Goal: Information Seeking & Learning: Learn about a topic

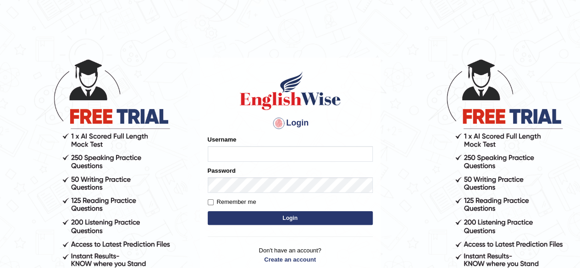
type input "PujaC"
click at [287, 216] on button "Login" at bounding box center [290, 218] width 165 height 14
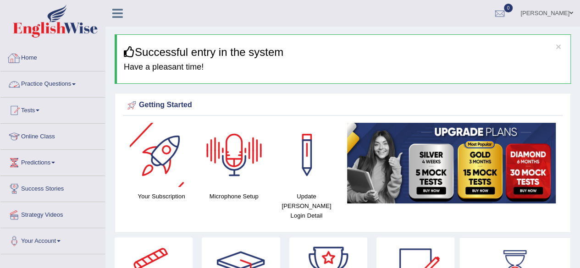
click at [78, 80] on link "Practice Questions" at bounding box center [52, 82] width 104 height 23
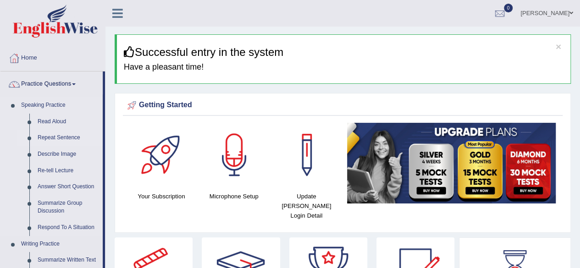
click at [54, 141] on link "Repeat Sentence" at bounding box center [67, 138] width 69 height 16
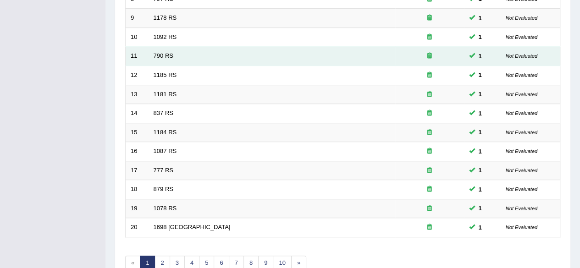
scroll to position [334, 0]
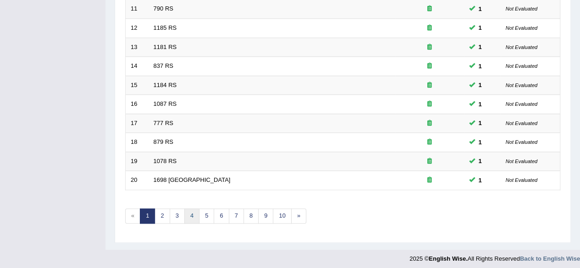
click at [193, 209] on link "4" at bounding box center [191, 215] width 15 height 15
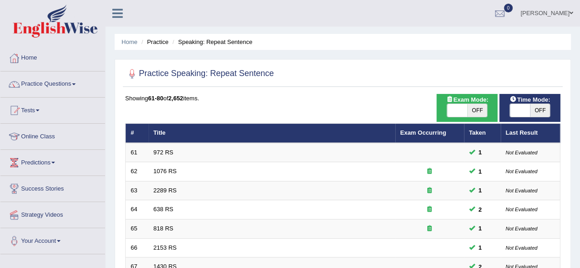
click at [538, 106] on span "OFF" at bounding box center [540, 110] width 20 height 13
checkbox input "true"
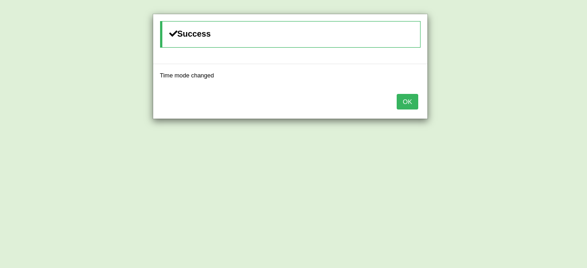
click at [413, 100] on button "OK" at bounding box center [406, 102] width 21 height 16
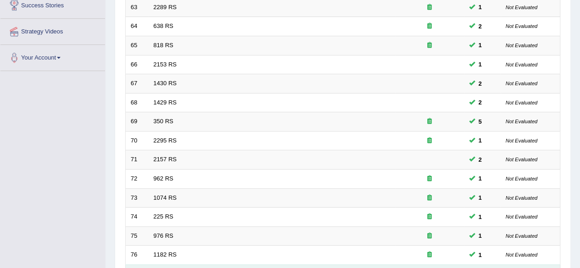
scroll to position [334, 0]
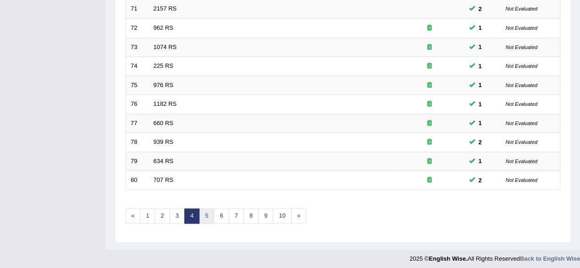
click at [206, 208] on link "5" at bounding box center [206, 215] width 15 height 15
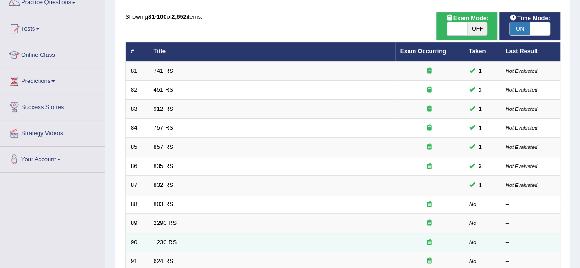
scroll to position [137, 0]
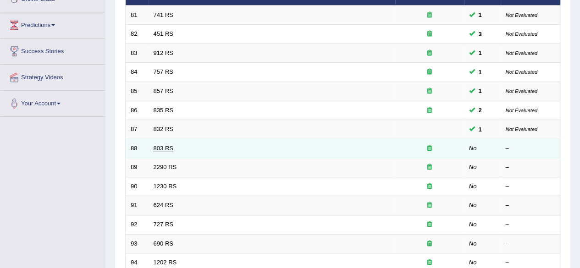
click at [163, 148] on link "803 RS" at bounding box center [164, 148] width 20 height 7
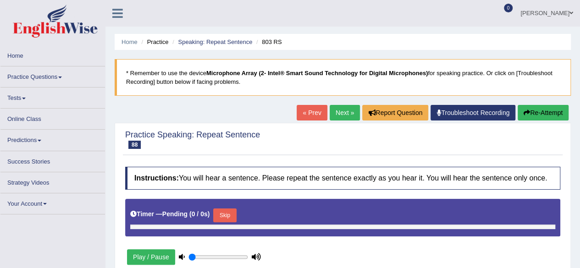
type input "1"
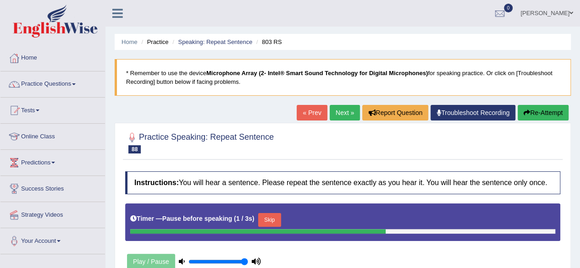
scroll to position [137, 0]
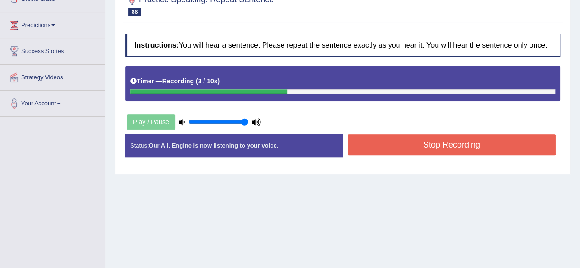
click at [419, 148] on button "Stop Recording" at bounding box center [451, 144] width 208 height 21
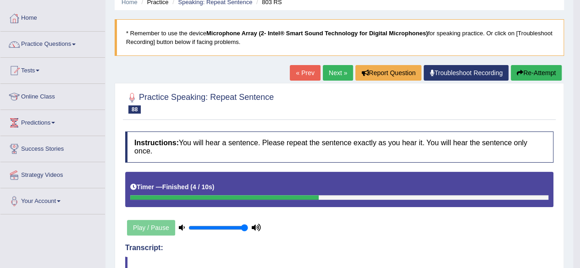
scroll to position [37, 0]
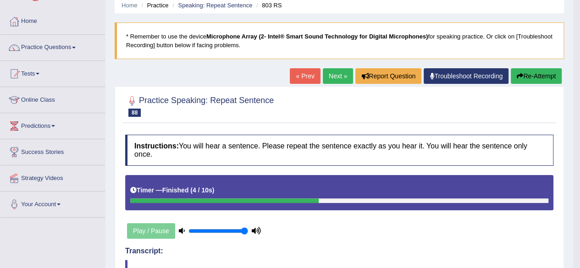
click at [324, 74] on link "Next »" at bounding box center [338, 76] width 30 height 16
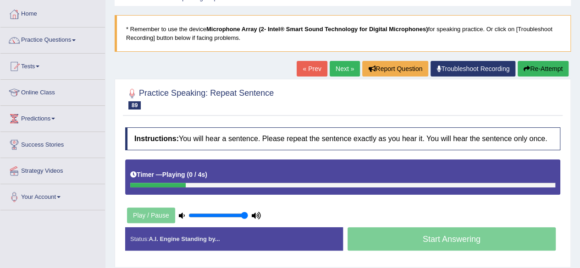
scroll to position [92, 0]
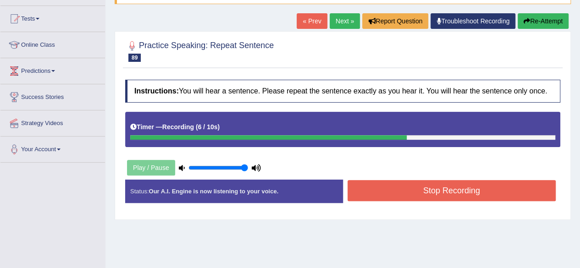
click at [476, 189] on button "Stop Recording" at bounding box center [451, 190] width 208 height 21
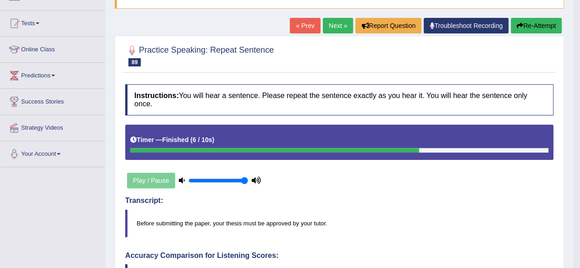
scroll to position [37, 0]
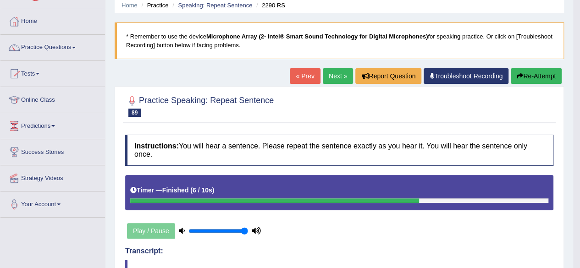
click at [328, 76] on link "Next »" at bounding box center [338, 76] width 30 height 16
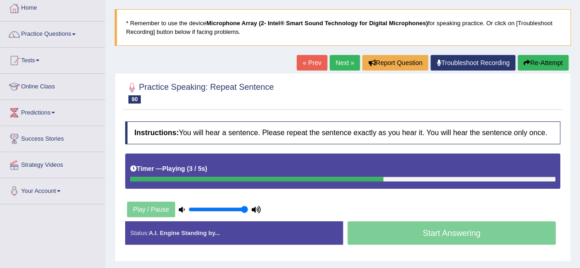
scroll to position [92, 0]
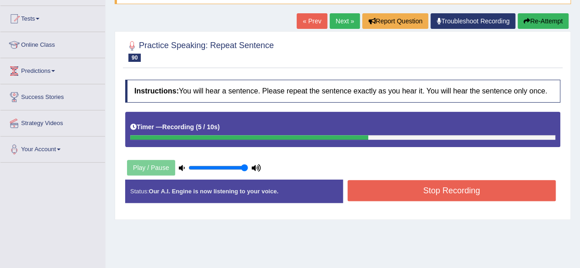
click at [457, 186] on button "Stop Recording" at bounding box center [451, 190] width 208 height 21
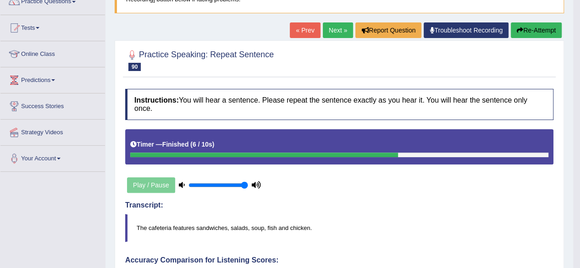
scroll to position [82, 0]
click at [526, 29] on button "Re-Attempt" at bounding box center [535, 30] width 51 height 16
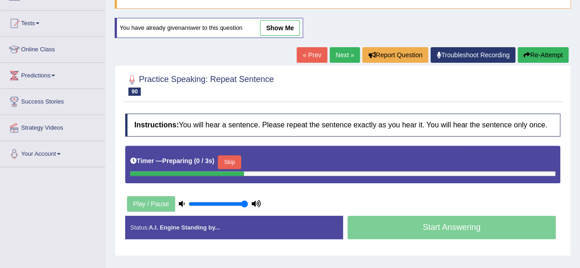
scroll to position [82, 0]
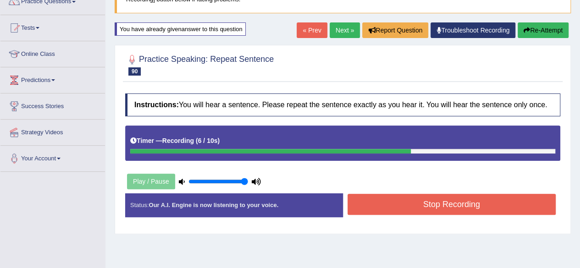
click at [491, 201] on button "Stop Recording" at bounding box center [451, 204] width 208 height 21
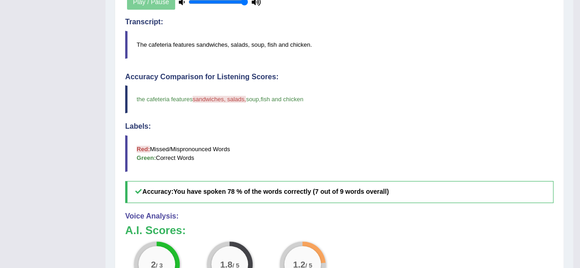
scroll to position [87, 0]
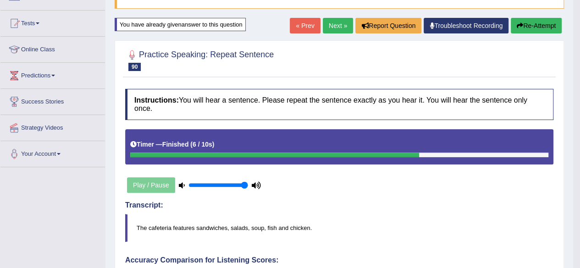
click at [520, 24] on icon "button" at bounding box center [519, 25] width 6 height 6
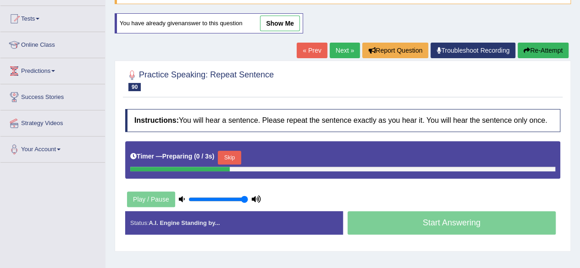
scroll to position [87, 0]
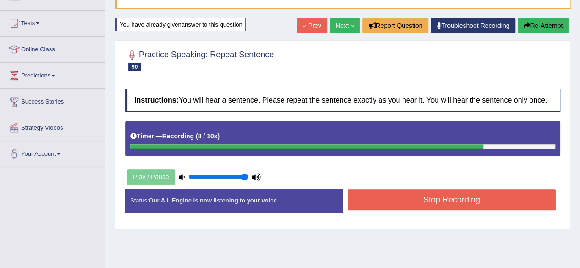
click at [464, 200] on button "Stop Recording" at bounding box center [451, 199] width 208 height 21
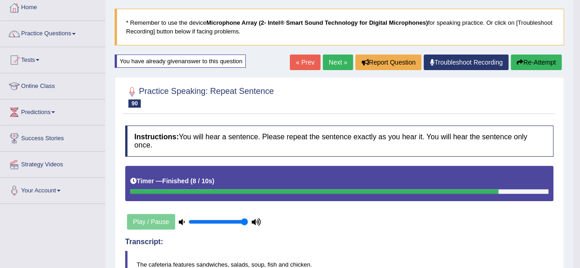
scroll to position [0, 0]
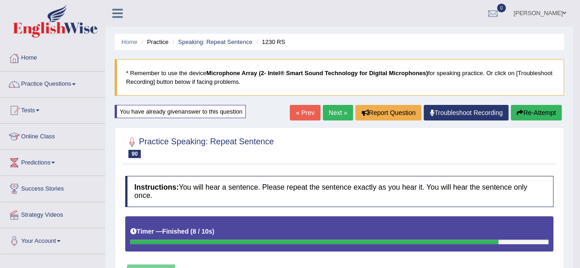
click at [522, 112] on button "Re-Attempt" at bounding box center [535, 113] width 51 height 16
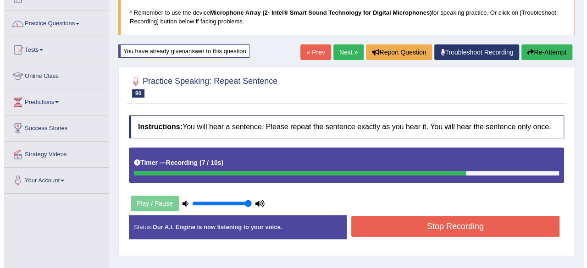
scroll to position [92, 0]
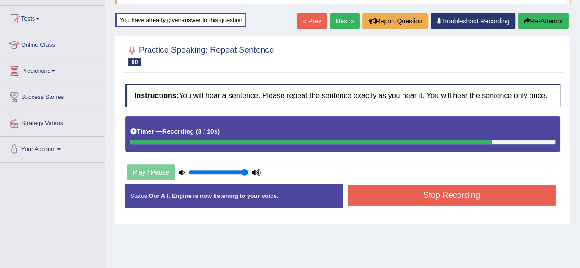
click at [428, 195] on button "Stop Recording" at bounding box center [451, 195] width 208 height 21
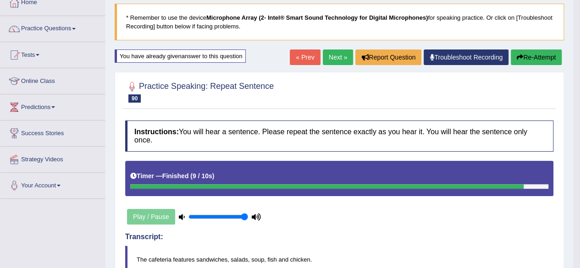
scroll to position [41, 0]
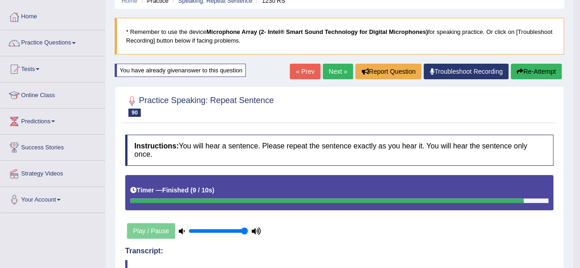
click at [333, 66] on link "Next »" at bounding box center [338, 72] width 30 height 16
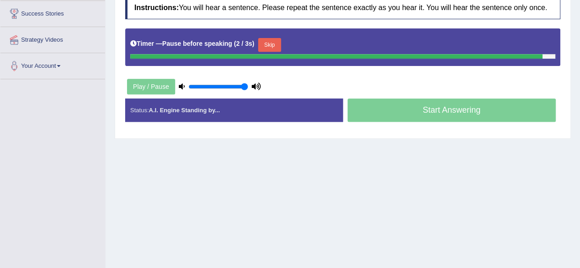
scroll to position [213, 0]
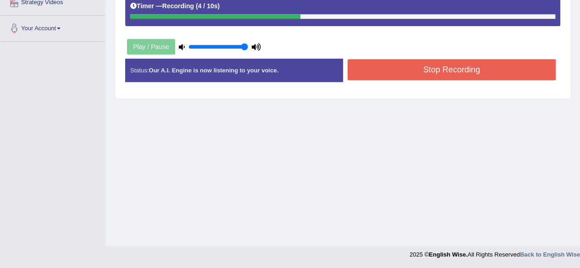
click at [447, 64] on button "Stop Recording" at bounding box center [451, 69] width 208 height 21
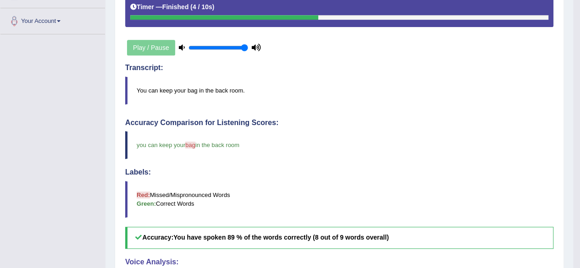
scroll to position [37, 0]
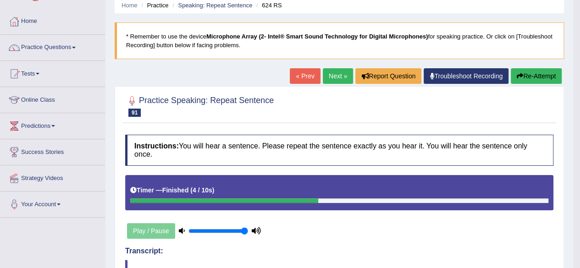
click at [330, 72] on link "Next »" at bounding box center [338, 76] width 30 height 16
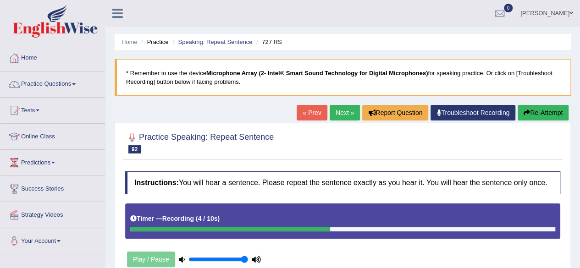
scroll to position [46, 0]
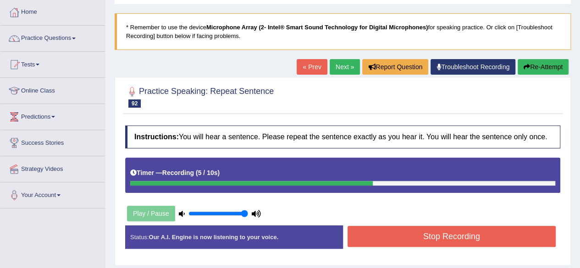
click at [419, 232] on button "Stop Recording" at bounding box center [451, 236] width 208 height 21
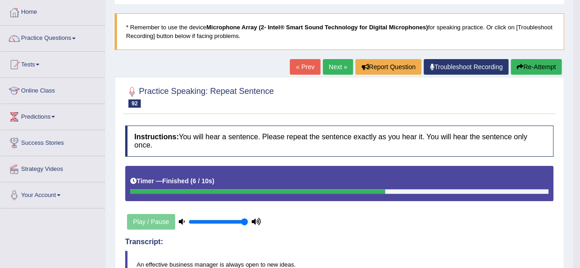
click at [335, 71] on link "Next »" at bounding box center [338, 67] width 30 height 16
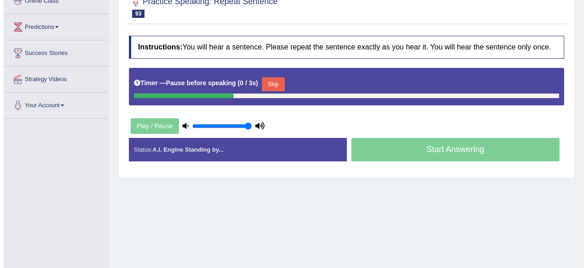
scroll to position [137, 0]
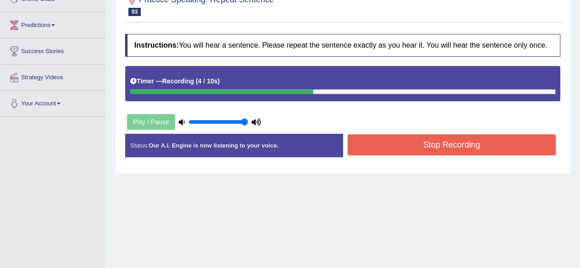
click at [434, 138] on button "Stop Recording" at bounding box center [451, 144] width 208 height 21
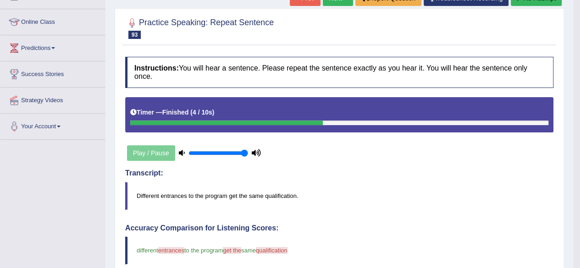
scroll to position [46, 0]
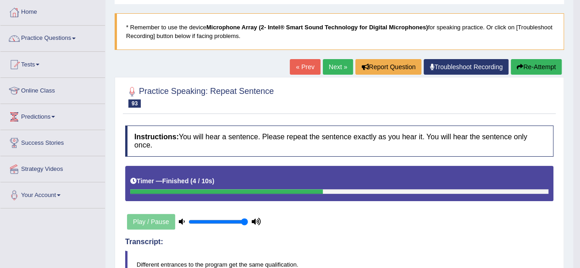
click at [530, 60] on button "Re-Attempt" at bounding box center [535, 67] width 51 height 16
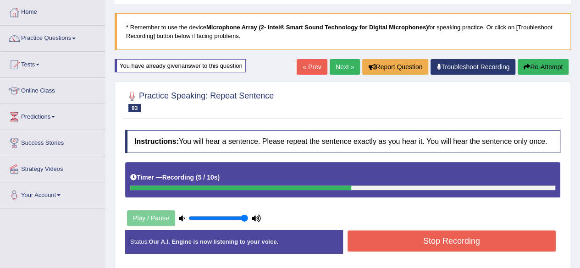
click at [448, 237] on button "Stop Recording" at bounding box center [451, 240] width 208 height 21
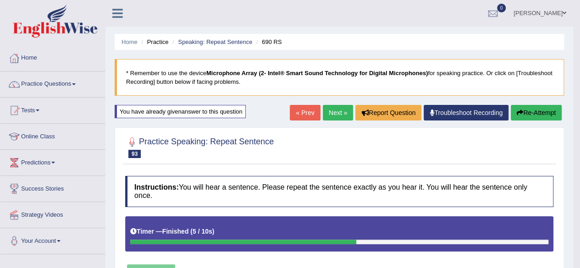
click at [537, 111] on button "Re-Attempt" at bounding box center [535, 113] width 51 height 16
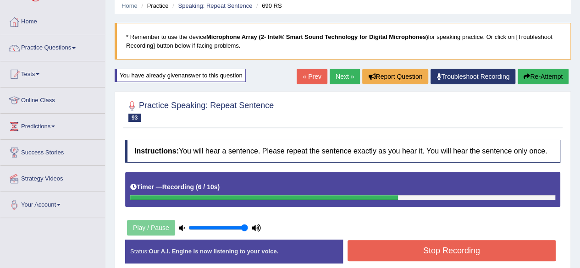
scroll to position [92, 0]
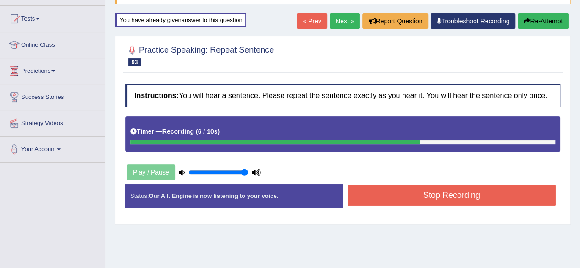
click at [492, 195] on button "Stop Recording" at bounding box center [451, 195] width 208 height 21
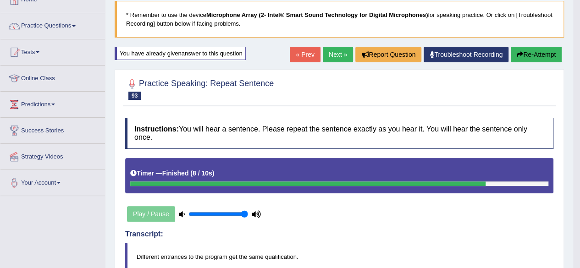
scroll to position [0, 0]
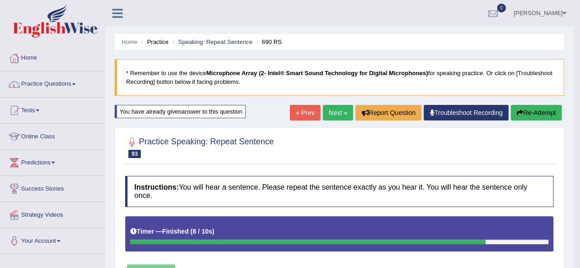
click at [331, 109] on link "Next »" at bounding box center [338, 113] width 30 height 16
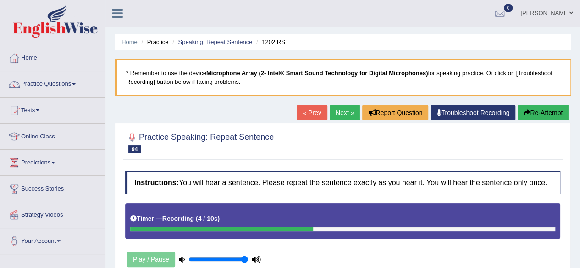
scroll to position [92, 0]
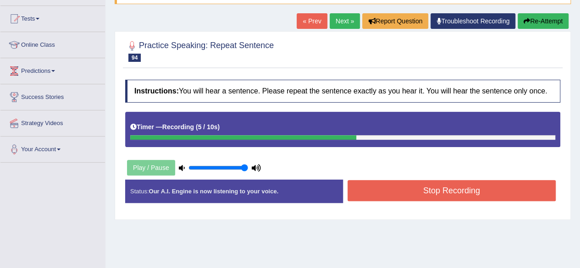
click at [427, 190] on button "Stop Recording" at bounding box center [451, 190] width 208 height 21
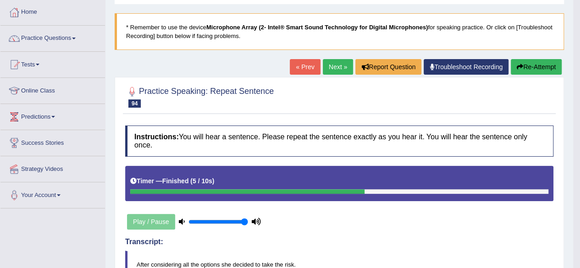
scroll to position [0, 0]
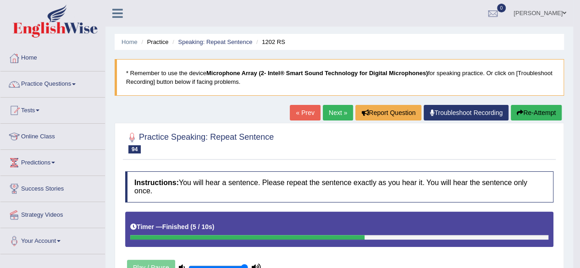
click at [327, 116] on link "Next »" at bounding box center [338, 113] width 30 height 16
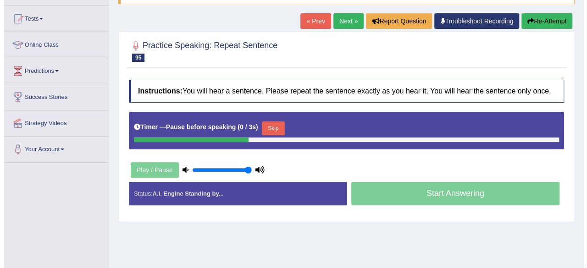
scroll to position [183, 0]
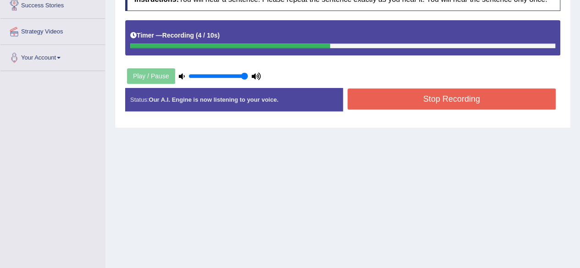
click at [442, 99] on button "Stop Recording" at bounding box center [451, 98] width 208 height 21
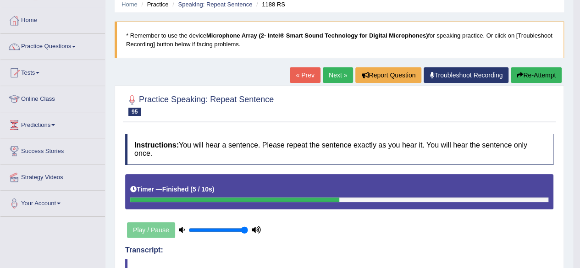
scroll to position [37, 0]
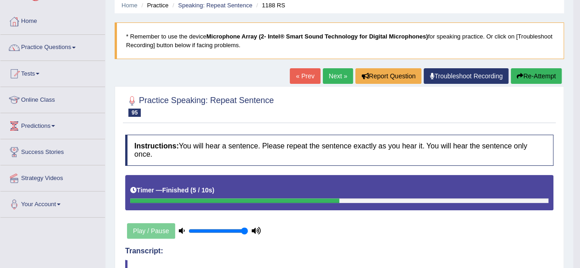
click at [340, 74] on link "Next »" at bounding box center [338, 76] width 30 height 16
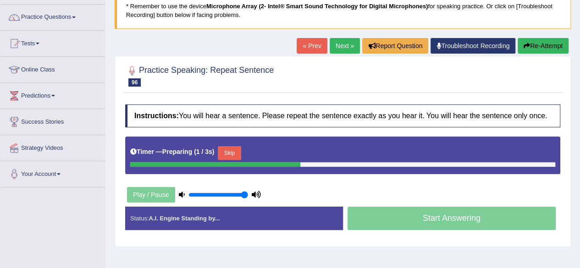
scroll to position [137, 0]
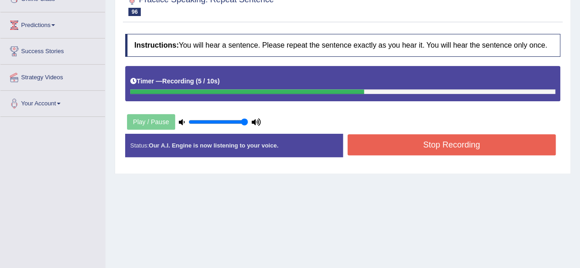
click at [478, 140] on button "Stop Recording" at bounding box center [451, 144] width 208 height 21
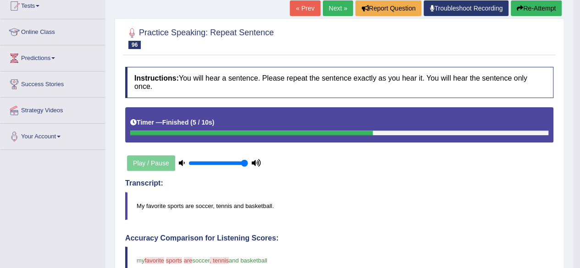
scroll to position [37, 0]
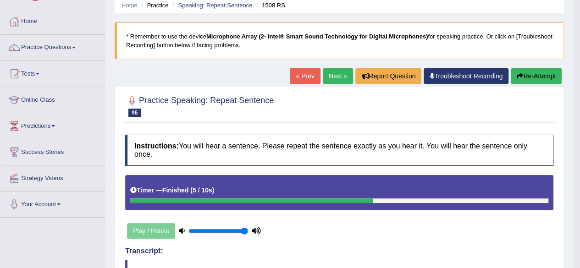
click at [541, 77] on button "Re-Attempt" at bounding box center [535, 76] width 51 height 16
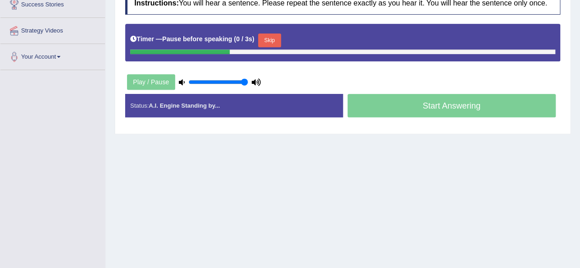
scroll to position [213, 0]
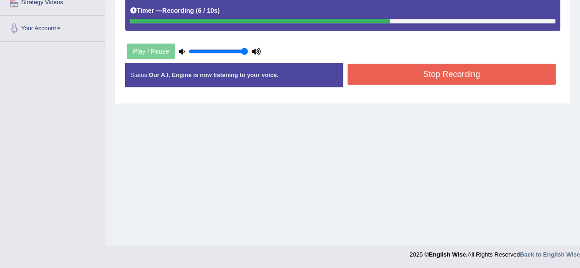
click at [463, 70] on button "Stop Recording" at bounding box center [451, 74] width 208 height 21
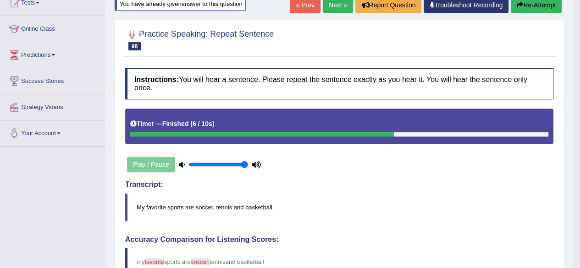
scroll to position [0, 0]
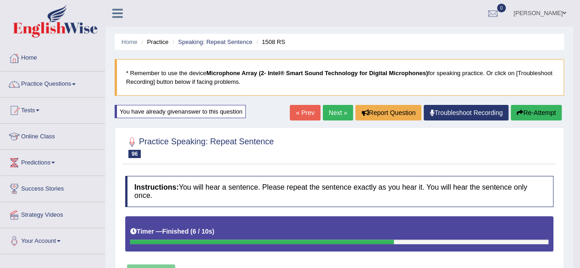
click at [335, 110] on link "Next »" at bounding box center [338, 113] width 30 height 16
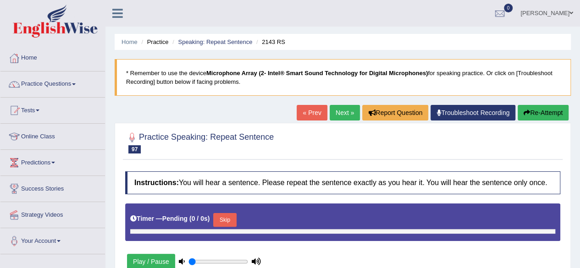
type input "1"
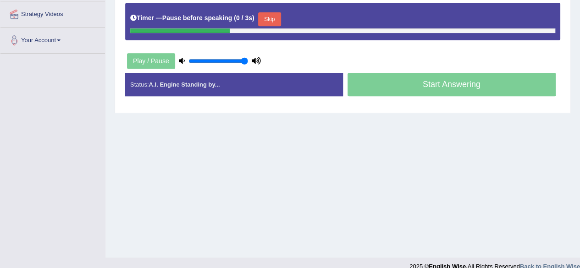
scroll to position [213, 0]
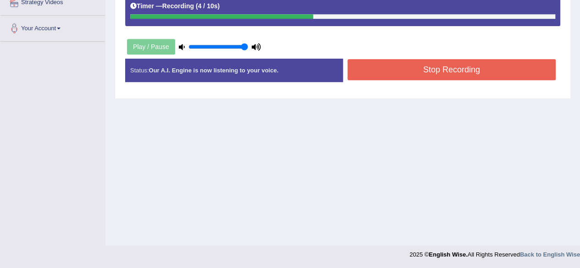
click at [428, 67] on button "Stop Recording" at bounding box center [451, 69] width 208 height 21
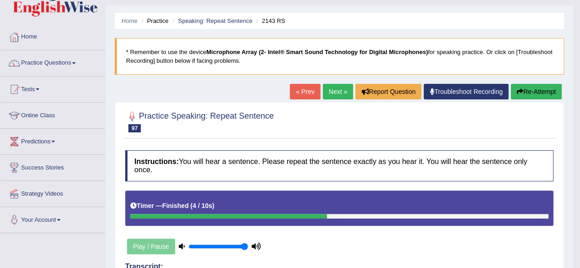
scroll to position [0, 0]
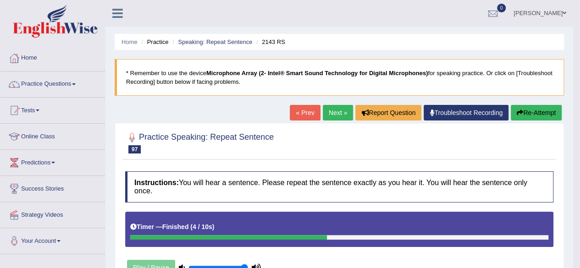
click at [340, 109] on link "Next »" at bounding box center [338, 113] width 30 height 16
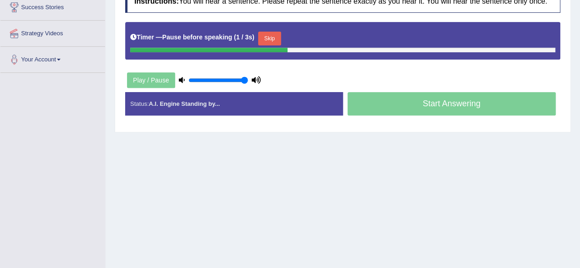
scroll to position [183, 0]
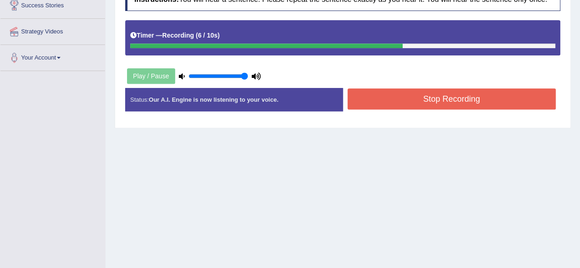
click at [428, 95] on button "Stop Recording" at bounding box center [451, 98] width 208 height 21
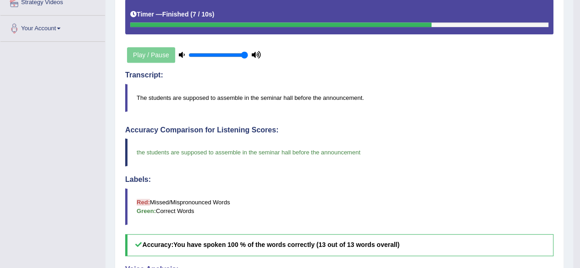
scroll to position [29, 0]
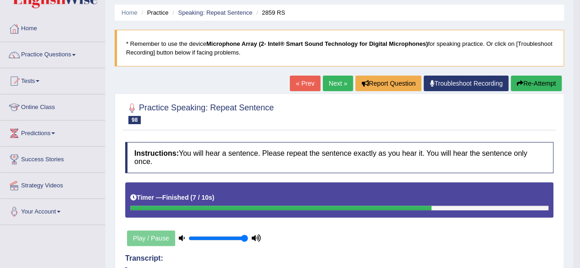
click at [334, 79] on link "Next »" at bounding box center [338, 84] width 30 height 16
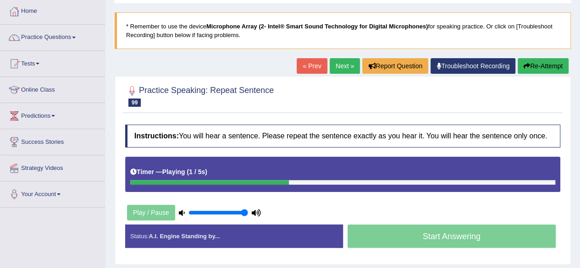
scroll to position [92, 0]
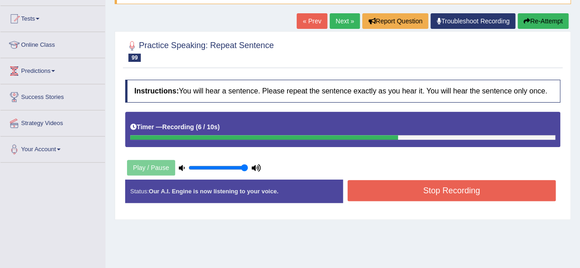
click at [442, 186] on button "Stop Recording" at bounding box center [451, 190] width 208 height 21
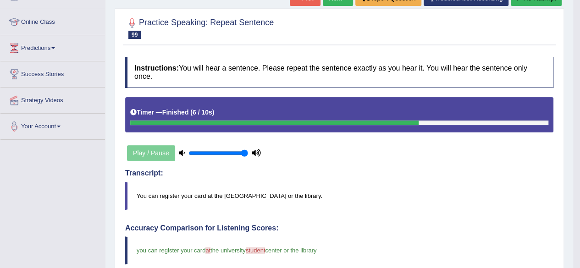
scroll to position [37, 0]
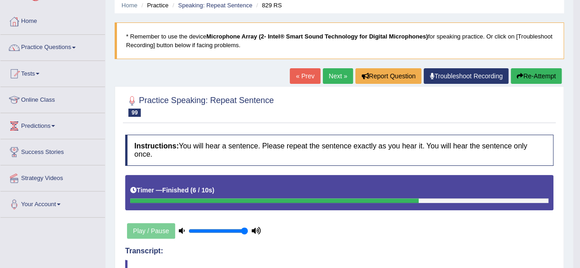
click at [331, 72] on link "Next »" at bounding box center [338, 76] width 30 height 16
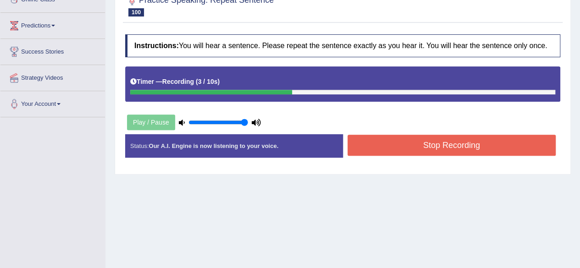
scroll to position [137, 0]
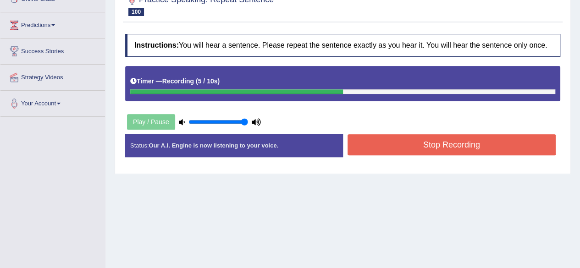
click at [409, 142] on button "Stop Recording" at bounding box center [451, 144] width 208 height 21
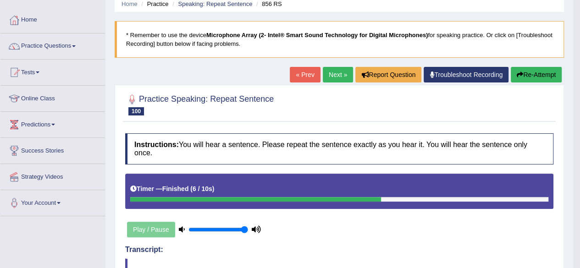
scroll to position [92, 0]
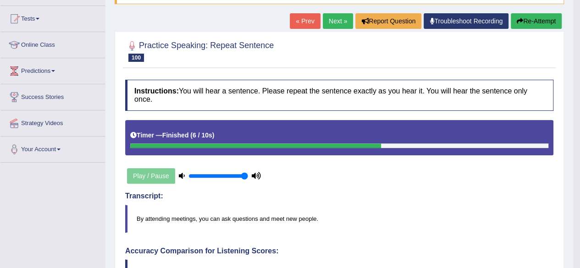
click at [327, 16] on link "Next »" at bounding box center [338, 21] width 30 height 16
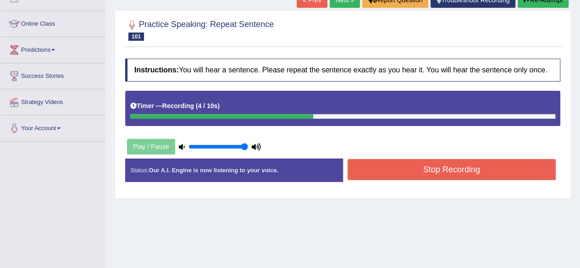
scroll to position [183, 0]
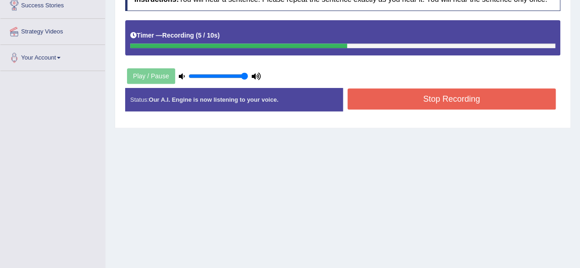
click at [428, 95] on button "Stop Recording" at bounding box center [451, 98] width 208 height 21
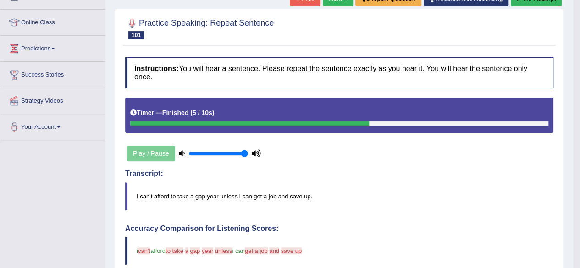
scroll to position [46, 0]
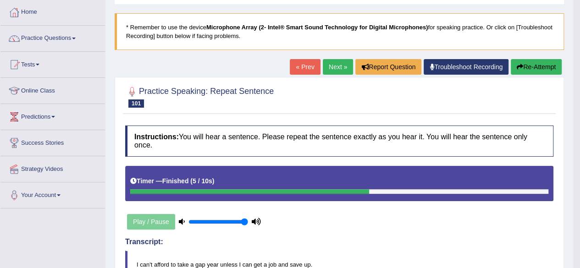
click at [523, 62] on button "Re-Attempt" at bounding box center [535, 67] width 51 height 16
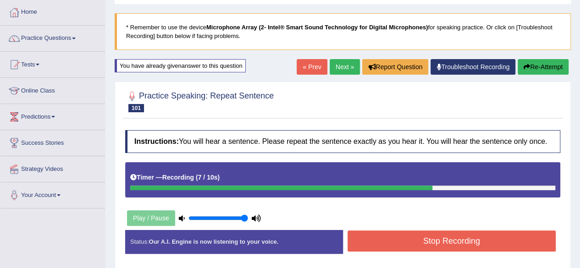
click at [424, 233] on button "Stop Recording" at bounding box center [451, 240] width 208 height 21
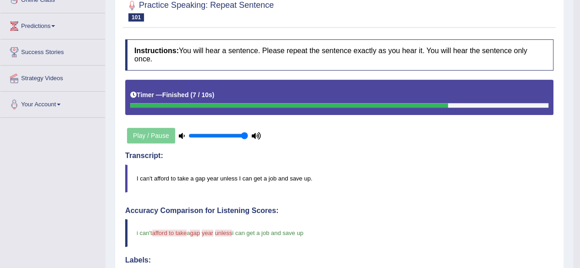
scroll to position [46, 0]
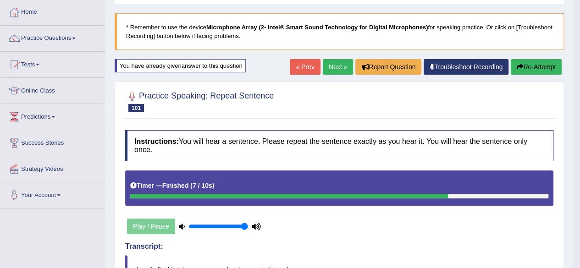
click at [528, 68] on button "Re-Attempt" at bounding box center [535, 67] width 51 height 16
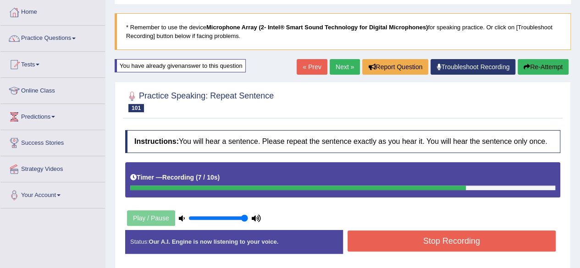
click at [415, 245] on button "Stop Recording" at bounding box center [451, 240] width 208 height 21
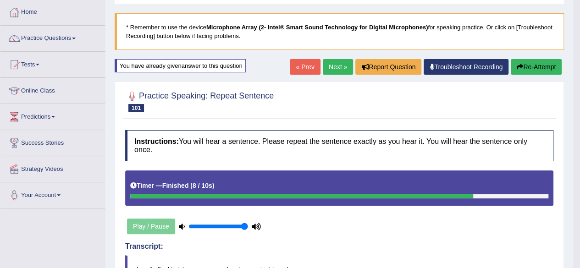
scroll to position [41, 0]
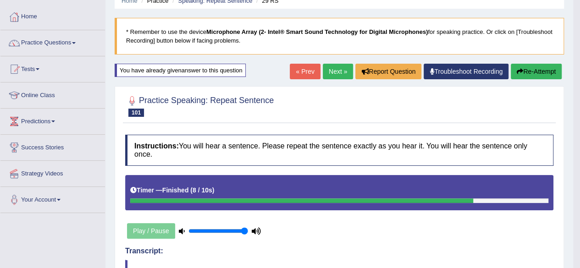
click at [331, 66] on link "Next »" at bounding box center [338, 72] width 30 height 16
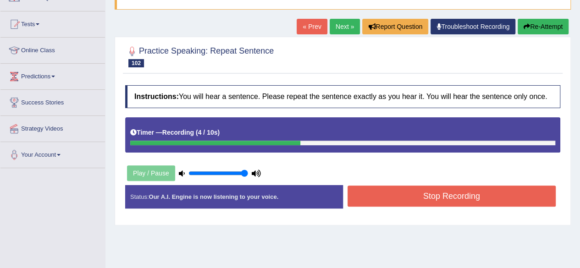
scroll to position [92, 0]
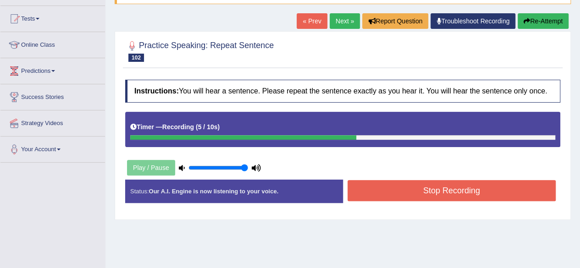
click at [450, 190] on button "Stop Recording" at bounding box center [451, 190] width 208 height 21
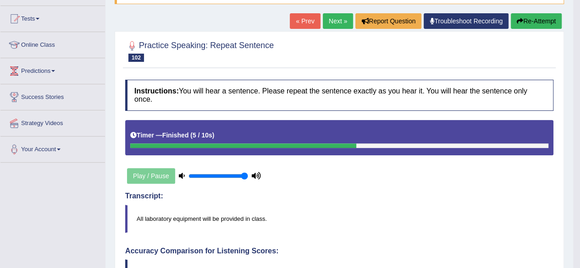
click at [539, 22] on button "Re-Attempt" at bounding box center [535, 21] width 51 height 16
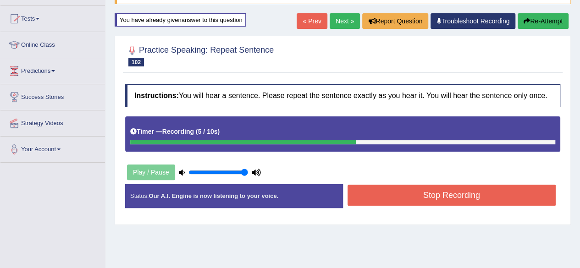
click at [441, 194] on button "Stop Recording" at bounding box center [451, 195] width 208 height 21
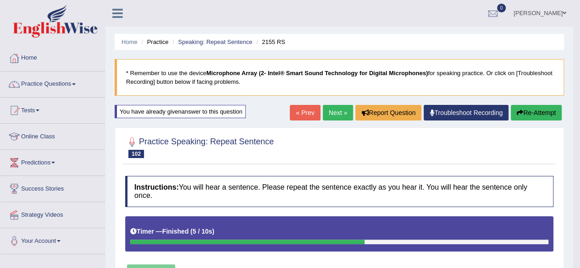
click at [334, 112] on link "Next »" at bounding box center [338, 113] width 30 height 16
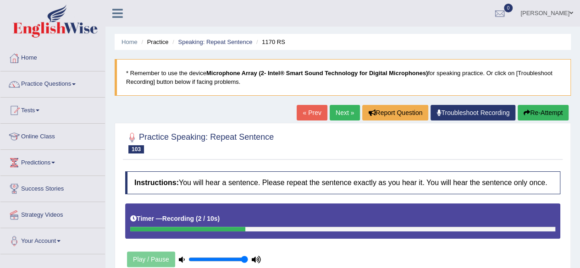
scroll to position [137, 0]
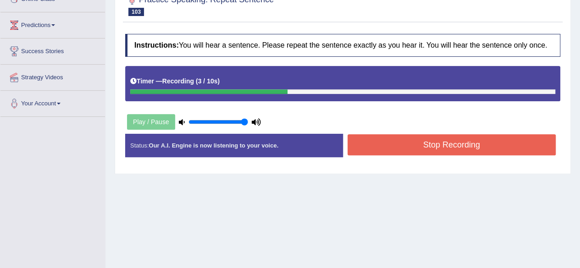
click at [382, 139] on button "Stop Recording" at bounding box center [451, 144] width 208 height 21
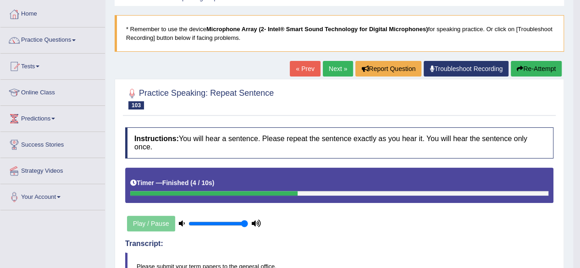
scroll to position [0, 0]
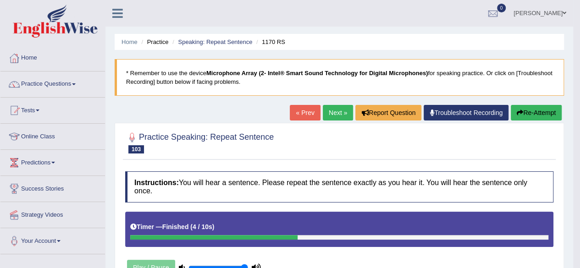
click at [331, 114] on link "Next »" at bounding box center [338, 113] width 30 height 16
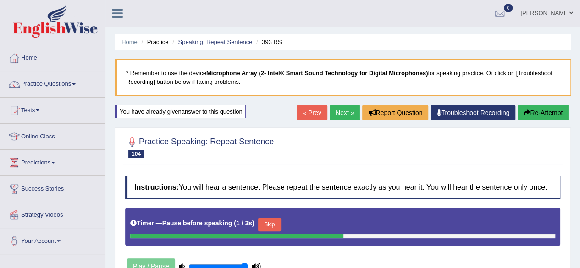
scroll to position [137, 0]
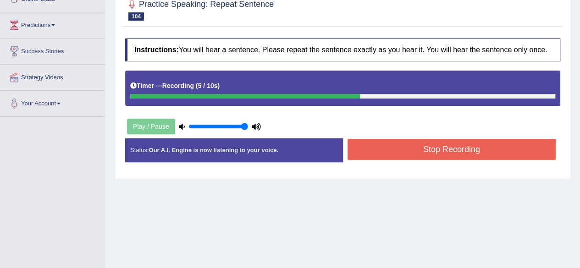
click at [430, 148] on button "Stop Recording" at bounding box center [451, 149] width 208 height 21
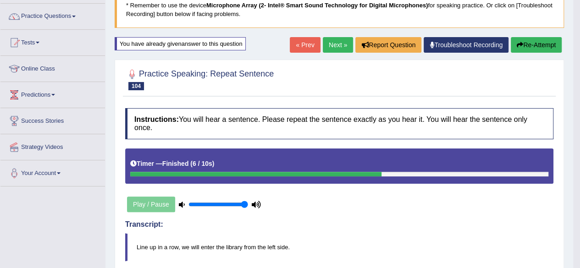
scroll to position [46, 0]
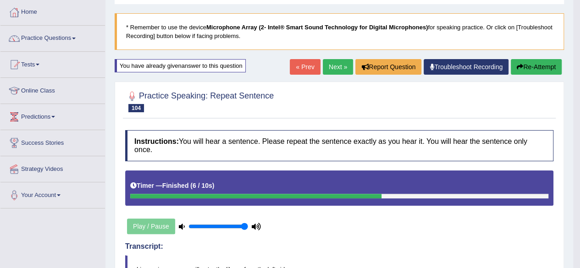
click at [324, 66] on link "Next »" at bounding box center [338, 67] width 30 height 16
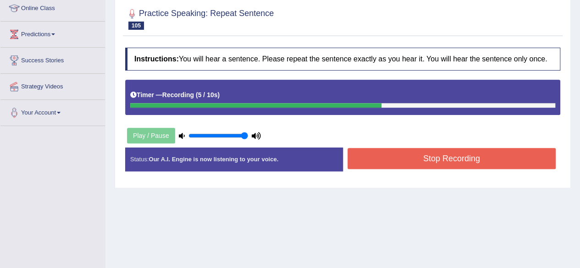
scroll to position [183, 0]
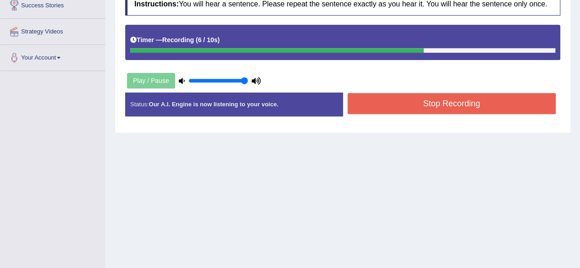
click at [402, 95] on button "Stop Recording" at bounding box center [451, 103] width 208 height 21
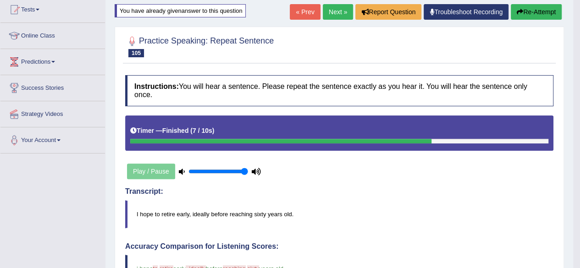
scroll to position [46, 0]
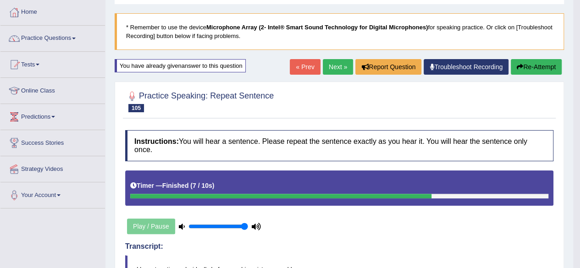
click at [528, 64] on button "Re-Attempt" at bounding box center [535, 67] width 51 height 16
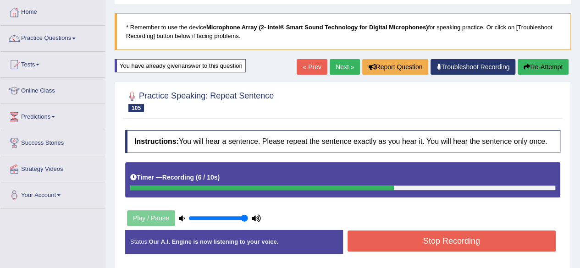
click at [437, 236] on button "Stop Recording" at bounding box center [451, 240] width 208 height 21
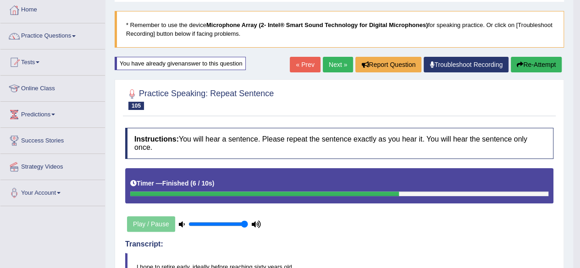
scroll to position [46, 0]
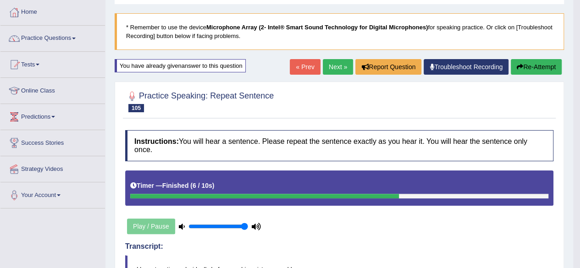
click at [549, 65] on button "Re-Attempt" at bounding box center [535, 67] width 51 height 16
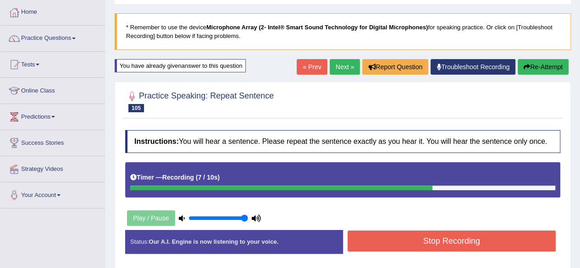
click at [444, 246] on button "Stop Recording" at bounding box center [451, 240] width 208 height 21
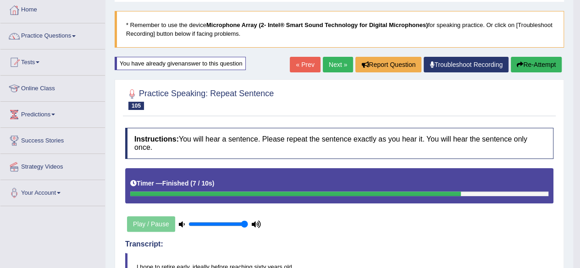
scroll to position [46, 0]
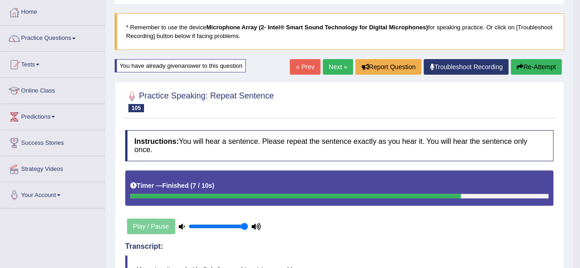
click at [335, 66] on link "Next »" at bounding box center [338, 67] width 30 height 16
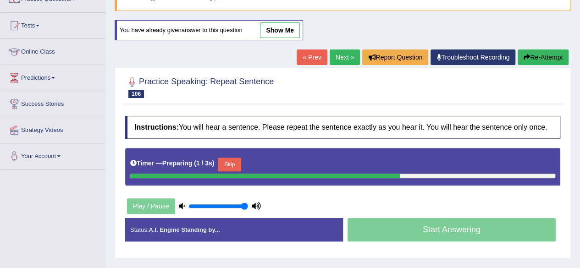
scroll to position [137, 0]
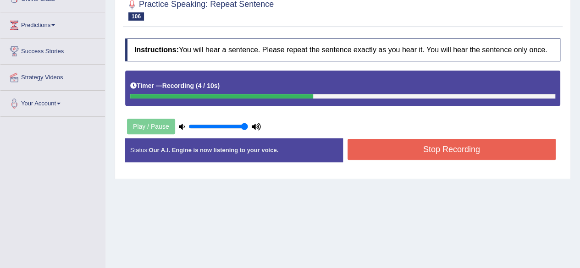
click at [426, 148] on button "Stop Recording" at bounding box center [451, 149] width 208 height 21
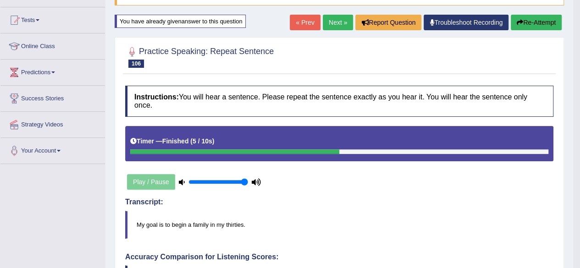
scroll to position [46, 0]
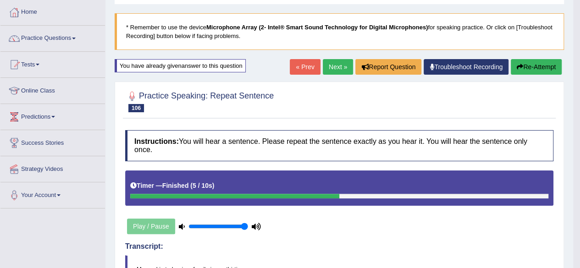
click at [334, 66] on link "Next »" at bounding box center [338, 67] width 30 height 16
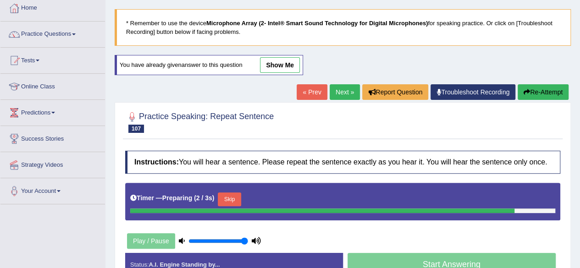
scroll to position [92, 0]
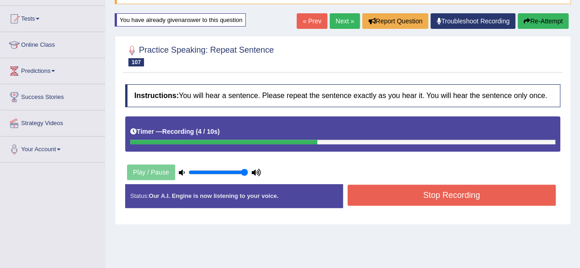
click at [437, 191] on button "Stop Recording" at bounding box center [451, 195] width 208 height 21
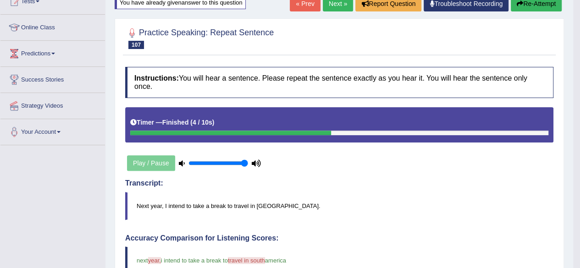
scroll to position [52, 0]
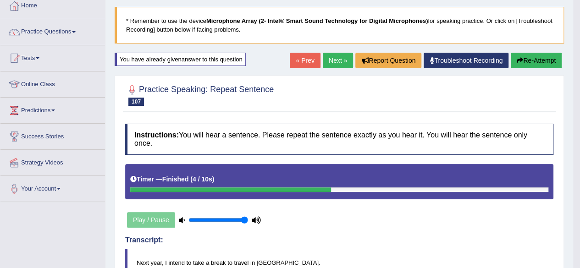
click at [328, 54] on link "Next »" at bounding box center [338, 61] width 30 height 16
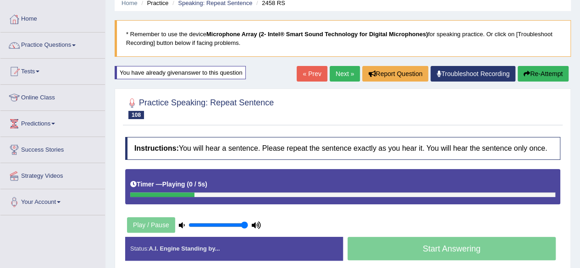
scroll to position [92, 0]
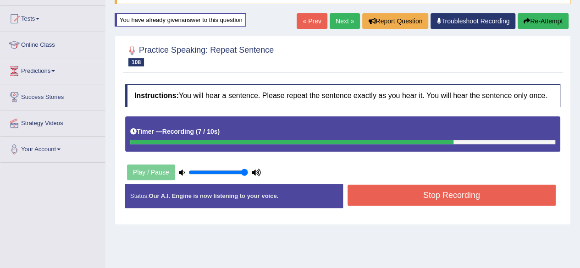
click at [464, 192] on button "Stop Recording" at bounding box center [451, 195] width 208 height 21
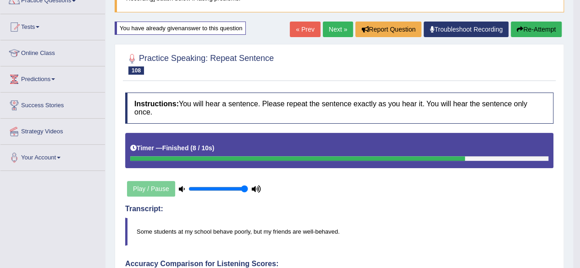
scroll to position [46, 0]
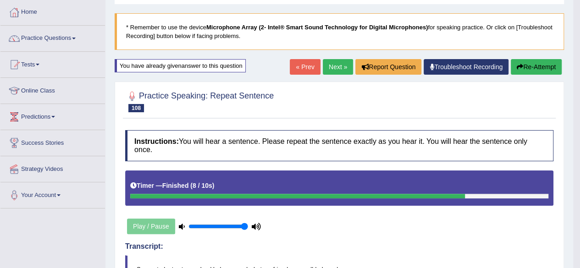
click at [528, 65] on button "Re-Attempt" at bounding box center [535, 67] width 51 height 16
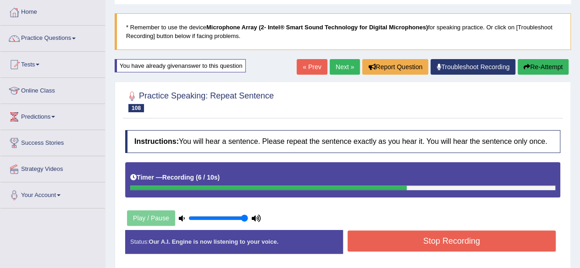
click at [442, 243] on button "Stop Recording" at bounding box center [451, 240] width 208 height 21
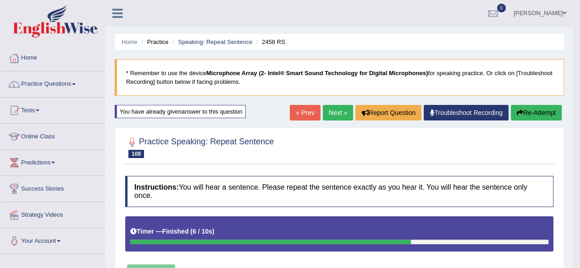
click at [334, 112] on link "Next »" at bounding box center [338, 113] width 30 height 16
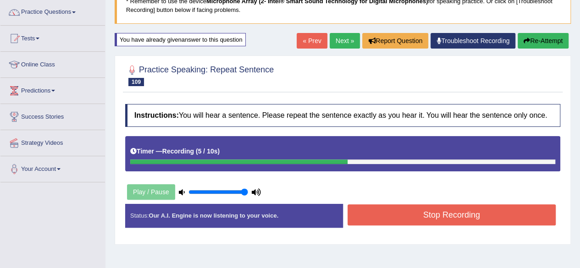
scroll to position [137, 0]
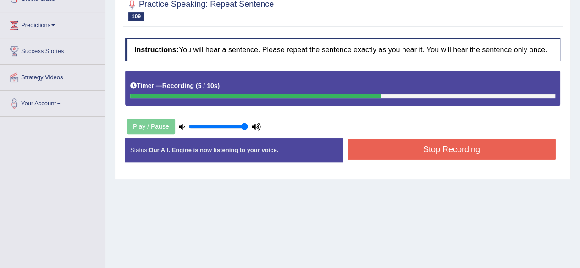
click at [422, 153] on button "Stop Recording" at bounding box center [451, 149] width 208 height 21
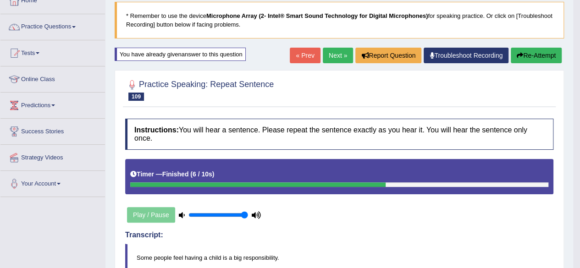
scroll to position [0, 0]
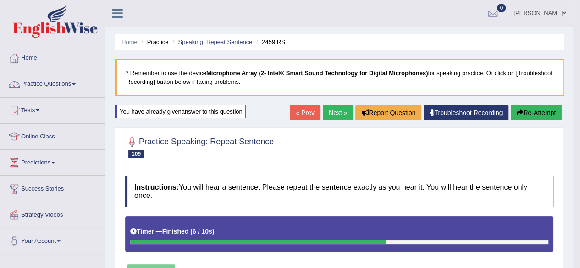
click at [331, 109] on link "Next »" at bounding box center [338, 113] width 30 height 16
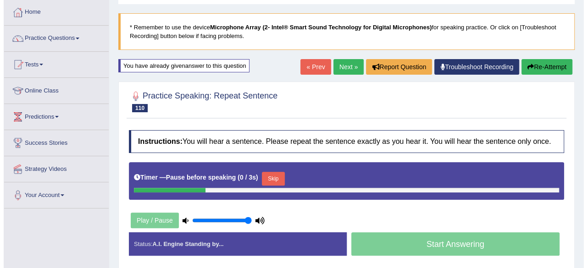
scroll to position [92, 0]
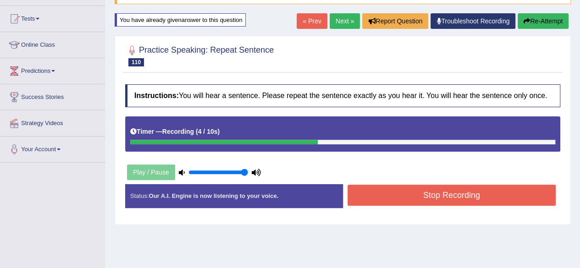
click at [414, 194] on button "Stop Recording" at bounding box center [451, 195] width 208 height 21
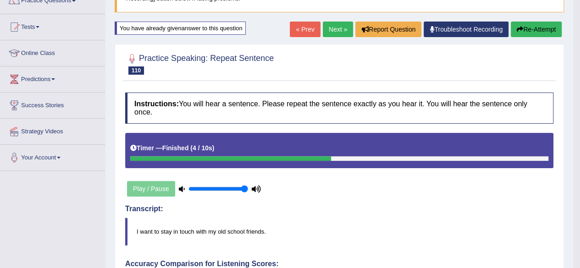
scroll to position [0, 0]
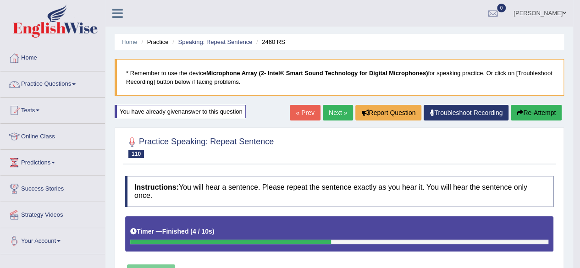
click at [335, 115] on link "Next »" at bounding box center [338, 113] width 30 height 16
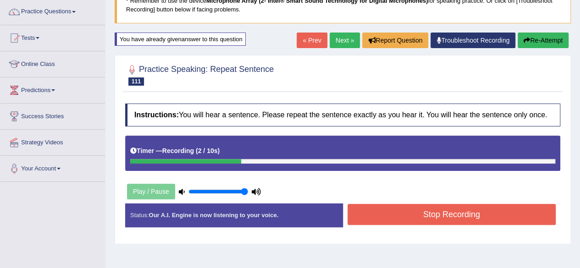
scroll to position [92, 0]
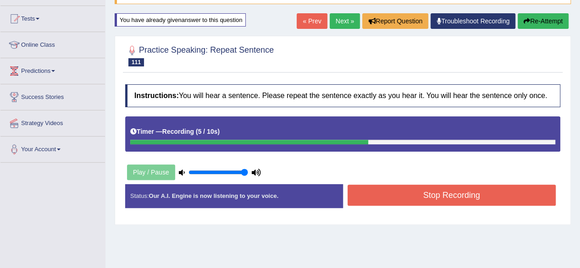
click at [410, 203] on button "Stop Recording" at bounding box center [451, 195] width 208 height 21
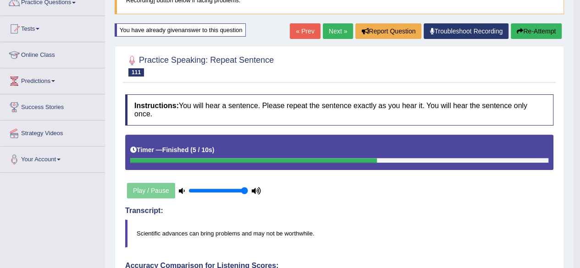
scroll to position [46, 0]
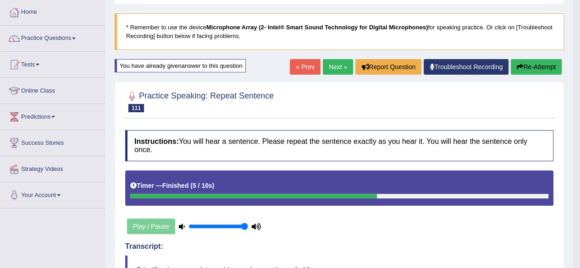
click at [538, 63] on button "Re-Attempt" at bounding box center [535, 67] width 51 height 16
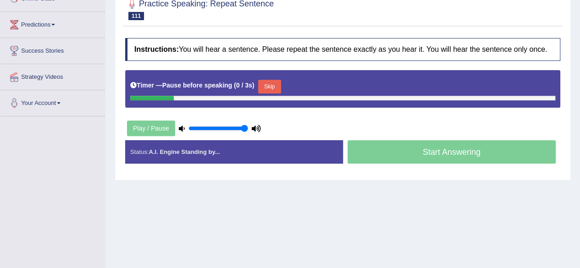
scroll to position [183, 0]
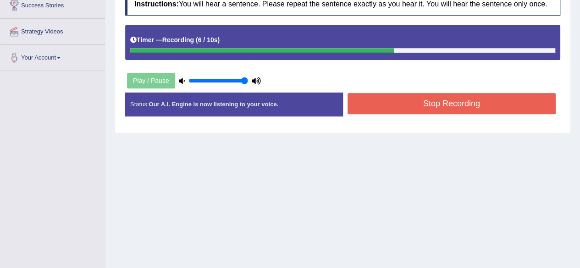
click at [473, 100] on button "Stop Recording" at bounding box center [451, 103] width 208 height 21
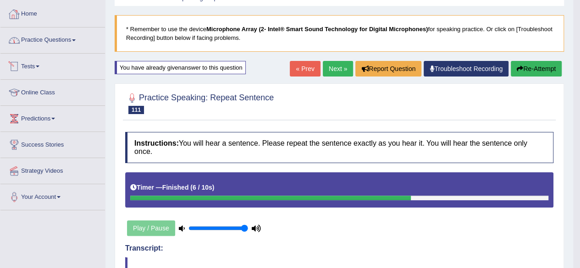
scroll to position [29, 0]
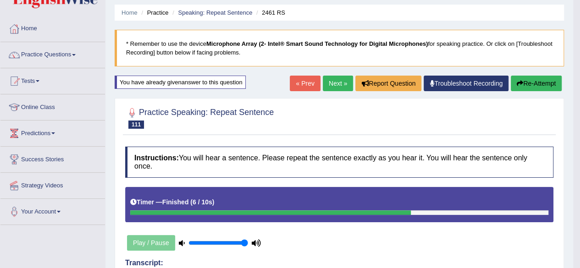
click at [72, 52] on link "Practice Questions" at bounding box center [52, 53] width 104 height 23
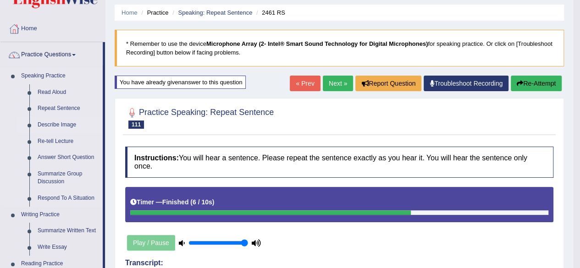
click at [70, 126] on link "Describe Image" at bounding box center [67, 125] width 69 height 16
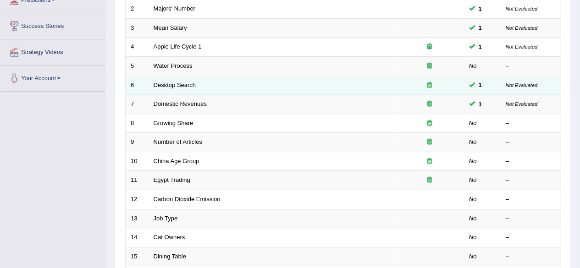
scroll to position [151, 0]
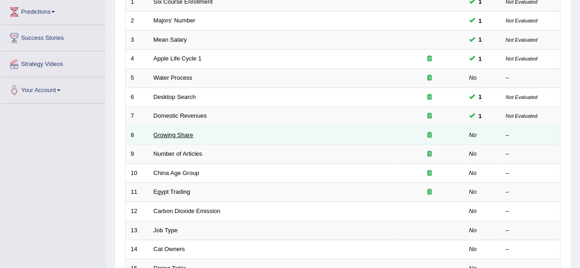
click at [163, 132] on link "Growing Share" at bounding box center [174, 135] width 40 height 7
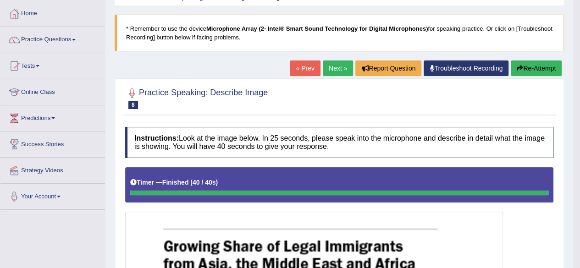
scroll to position [43, 0]
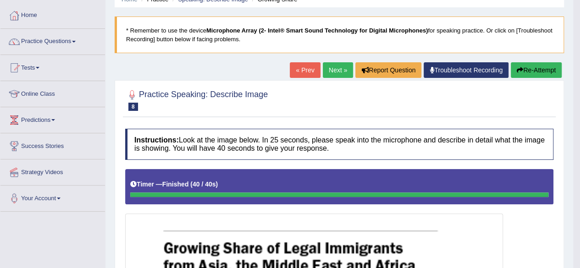
click at [334, 75] on link "Next »" at bounding box center [338, 70] width 30 height 16
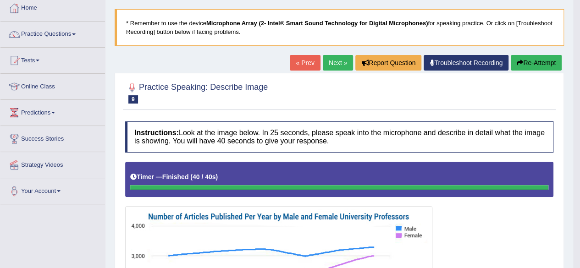
scroll to position [48, 0]
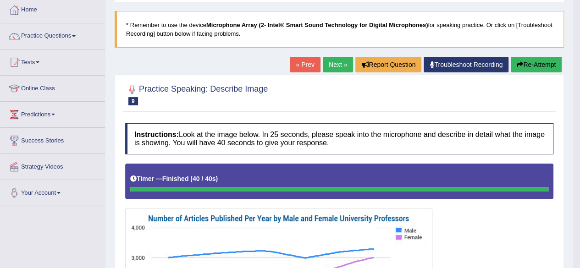
click at [329, 69] on link "Next »" at bounding box center [338, 65] width 30 height 16
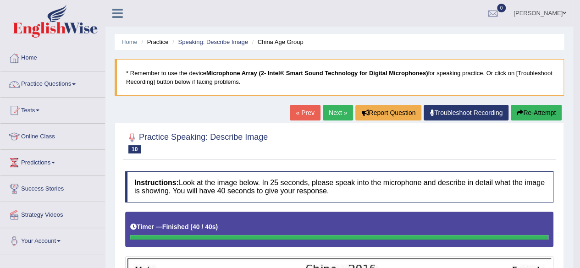
click at [331, 110] on link "Next »" at bounding box center [338, 113] width 30 height 16
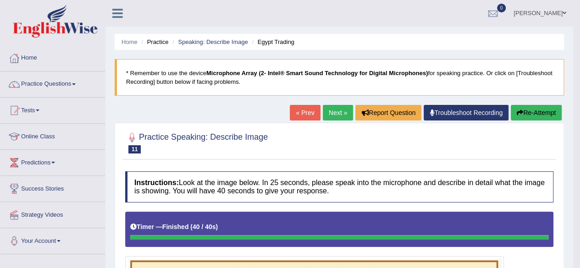
click at [336, 113] on link "Next »" at bounding box center [338, 113] width 30 height 16
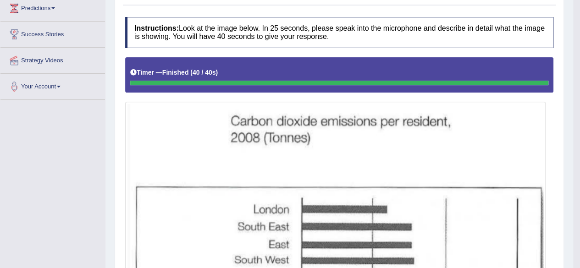
scroll to position [63, 0]
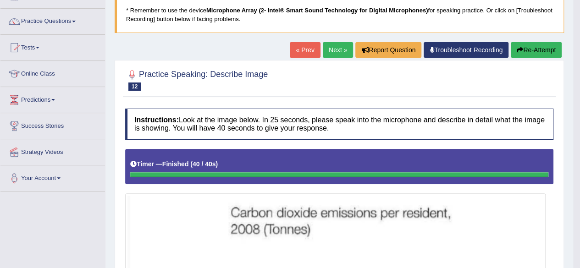
click at [337, 52] on link "Next »" at bounding box center [338, 50] width 30 height 16
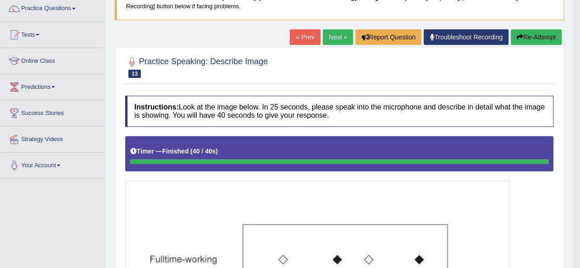
scroll to position [75, 0]
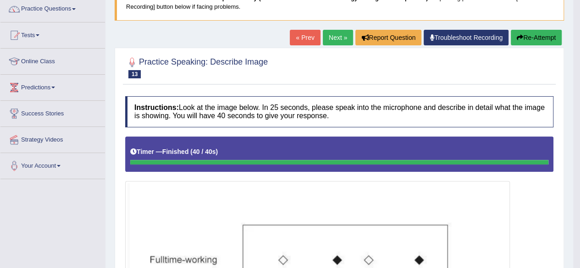
click at [336, 33] on link "Next »" at bounding box center [338, 38] width 30 height 16
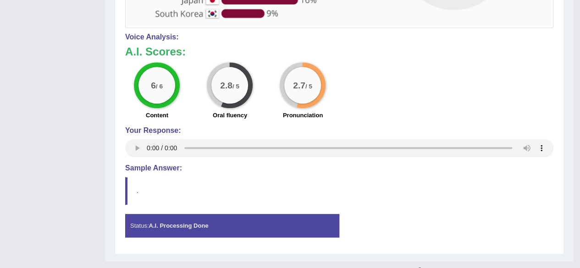
scroll to position [499, 0]
